Goal: Task Accomplishment & Management: Manage account settings

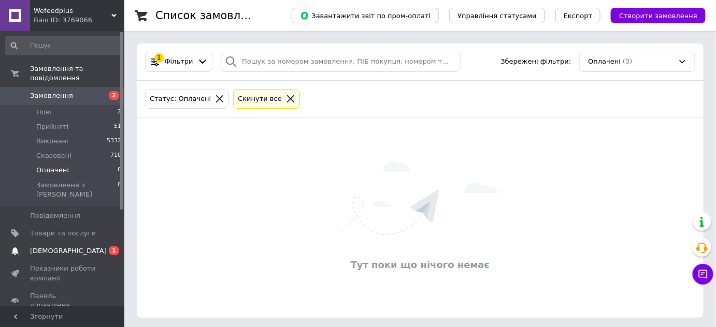
click at [111, 247] on span "1" at bounding box center [114, 251] width 10 height 9
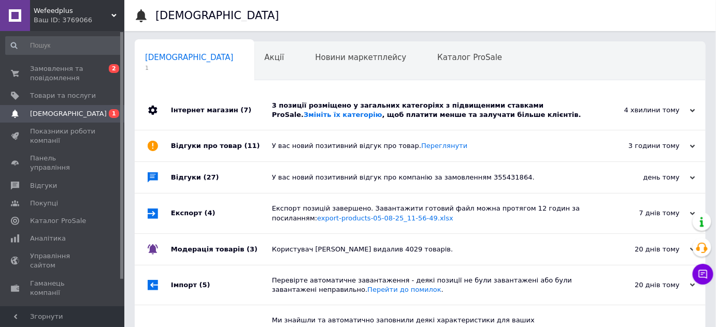
click at [243, 99] on div "Інтернет магазин (7)" at bounding box center [221, 110] width 101 height 39
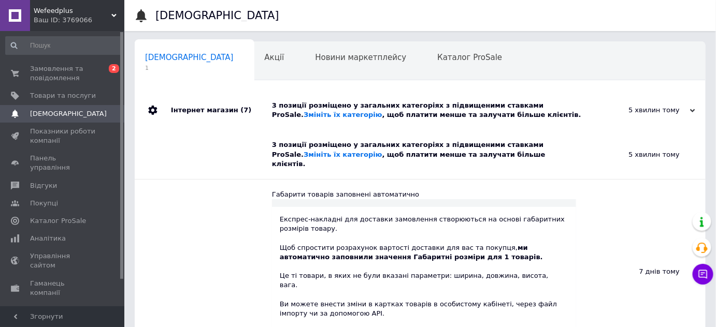
click at [170, 58] on span "[DEMOGRAPHIC_DATA]" at bounding box center [189, 57] width 89 height 9
click at [102, 78] on span "0 2" at bounding box center [110, 73] width 28 height 19
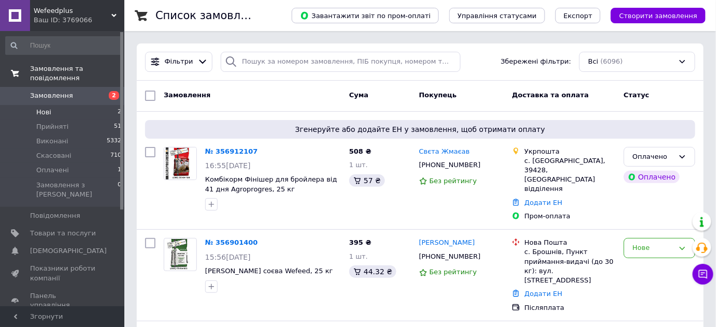
click at [95, 105] on li "Нові 2" at bounding box center [63, 112] width 127 height 15
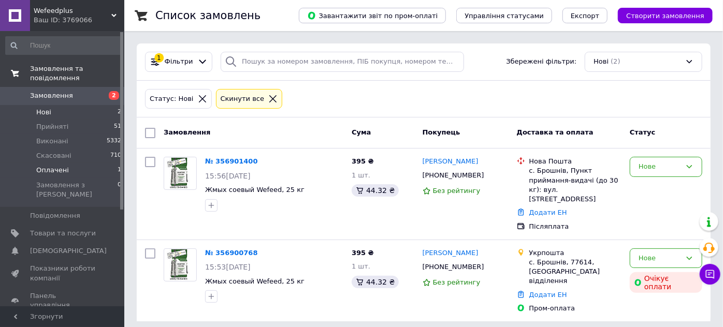
click at [103, 164] on li "Оплачені 1" at bounding box center [63, 170] width 127 height 15
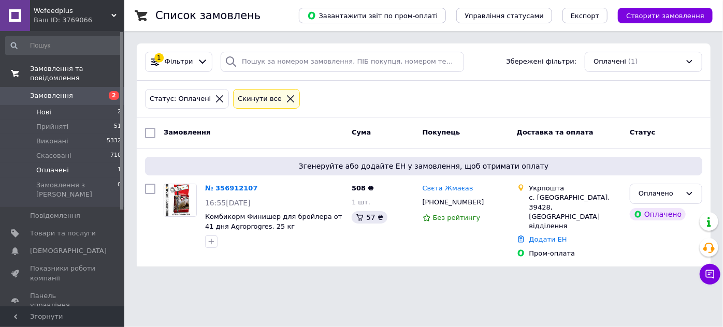
click at [89, 105] on li "Нові 2" at bounding box center [63, 112] width 127 height 15
